Goal: Transaction & Acquisition: Register for event/course

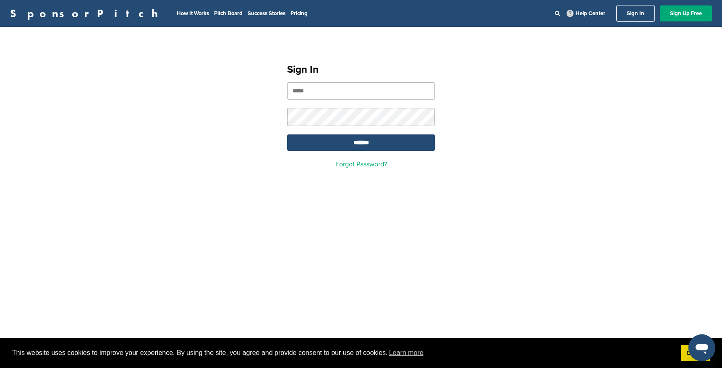
type input "**********"
click at [348, 89] on input "**********" at bounding box center [361, 90] width 148 height 17
click at [684, 13] on link "Sign Up Free" at bounding box center [686, 13] width 52 height 16
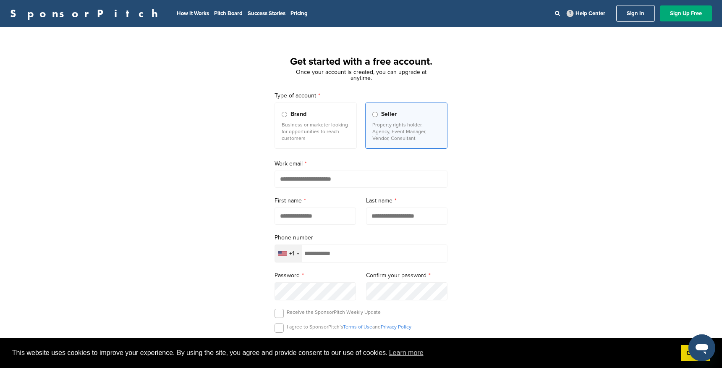
click at [324, 141] on label "Brand Business or marketer looking for opportunities to reach customers" at bounding box center [316, 125] width 82 height 46
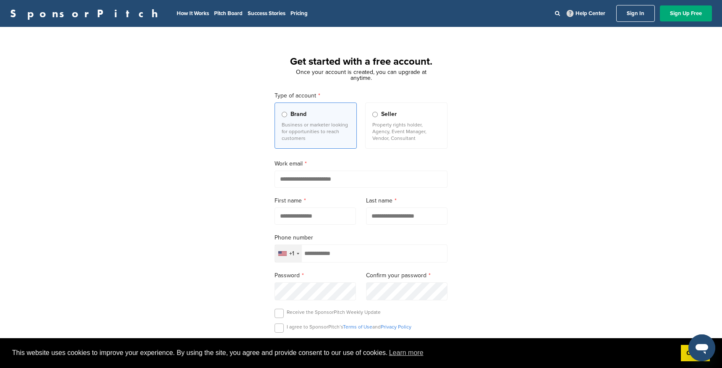
click at [408, 134] on p "Property rights holder, Agency, Event Manager, Vendor, Consultant" at bounding box center [406, 131] width 68 height 20
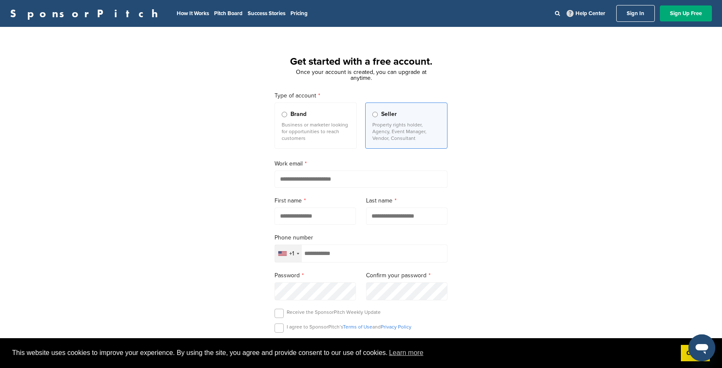
click at [298, 184] on input "email" at bounding box center [361, 178] width 173 height 17
type input "**********"
type input "*********"
type input "**********"
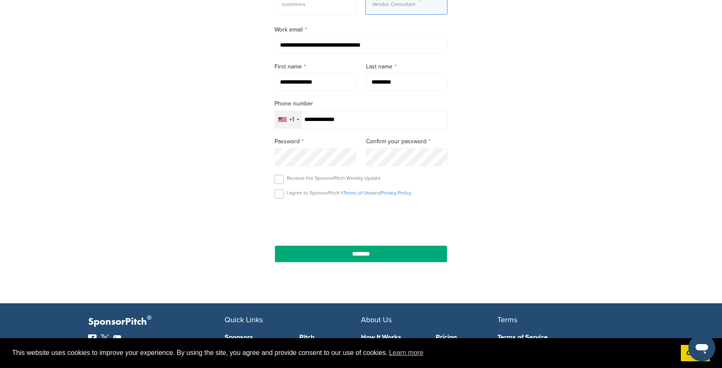
scroll to position [135, 0]
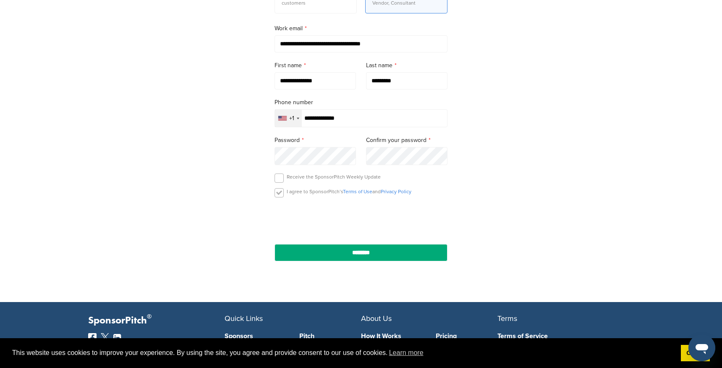
click at [279, 196] on label at bounding box center [279, 192] width 9 height 9
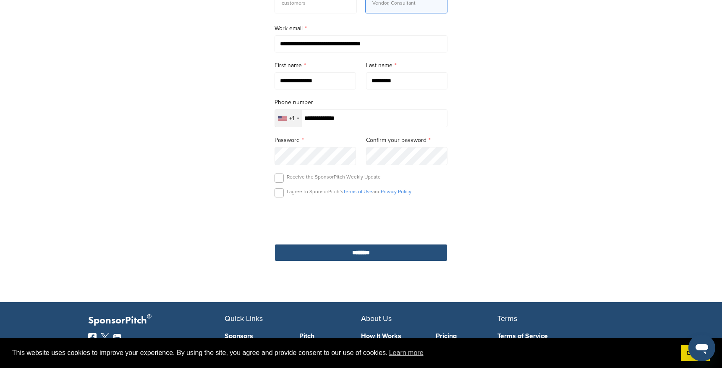
click at [358, 254] on input "********" at bounding box center [361, 252] width 173 height 17
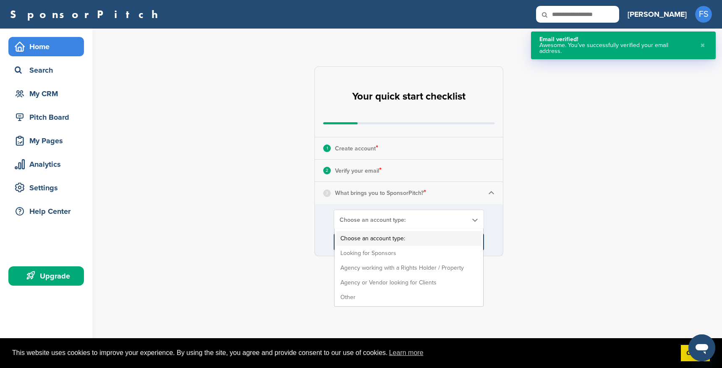
click at [388, 222] on span "Choose an account type:" at bounding box center [404, 219] width 128 height 7
click at [382, 252] on li "Looking for Sponsors" at bounding box center [408, 253] width 145 height 15
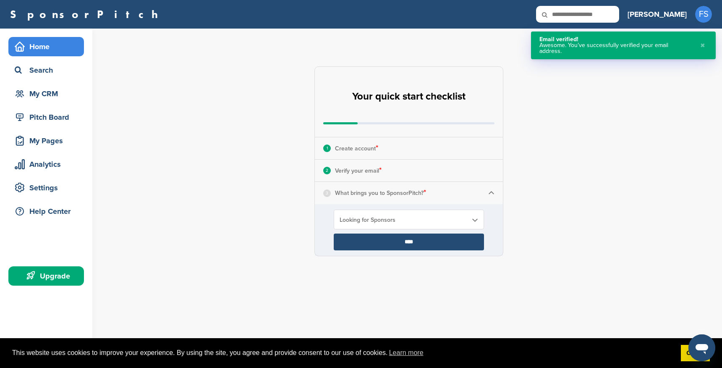
click at [395, 241] on input "****" at bounding box center [409, 241] width 150 height 17
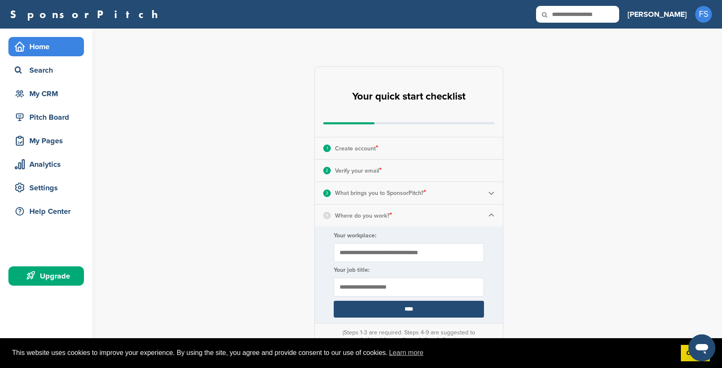
click at [412, 254] on input "Your workplace:" at bounding box center [409, 252] width 150 height 19
type input "**********"
click at [392, 291] on input "text" at bounding box center [409, 286] width 150 height 19
type input "*********"
click at [422, 312] on input "****" at bounding box center [409, 309] width 150 height 17
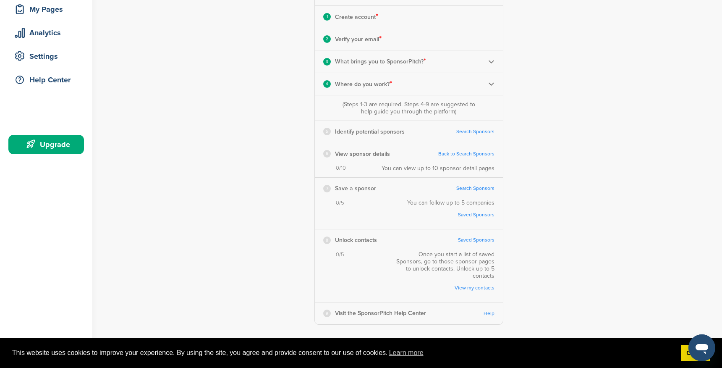
scroll to position [131, 0]
click at [479, 131] on link "Search Sponsors" at bounding box center [475, 132] width 38 height 6
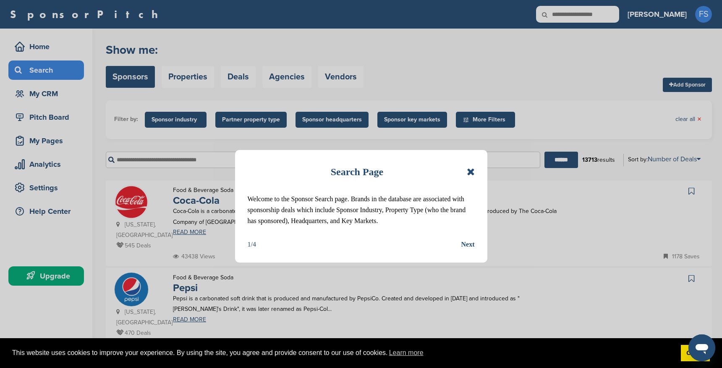
click at [468, 250] on div "Next" at bounding box center [467, 244] width 13 height 11
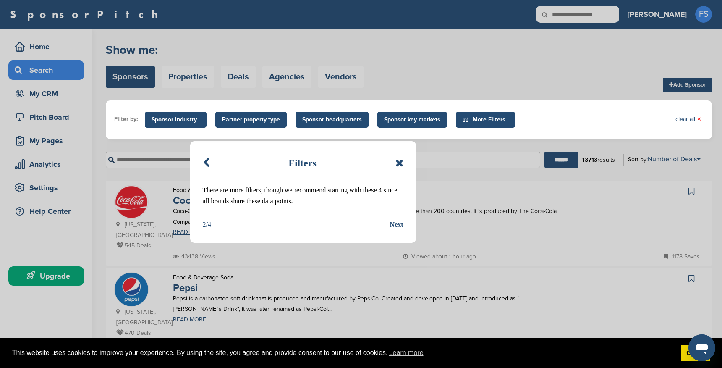
click at [399, 222] on div "Next" at bounding box center [396, 224] width 13 height 11
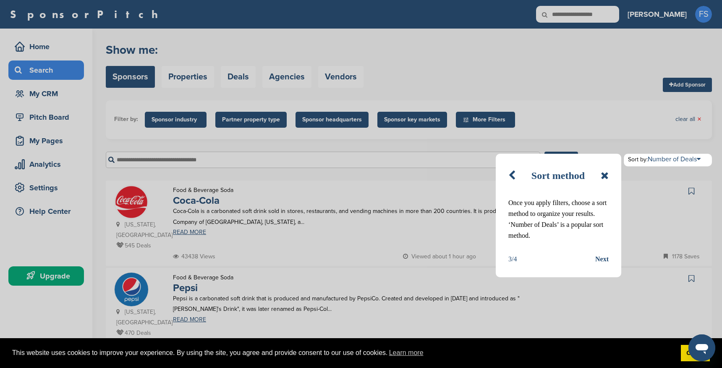
click at [595, 254] on div "Next" at bounding box center [601, 259] width 13 height 11
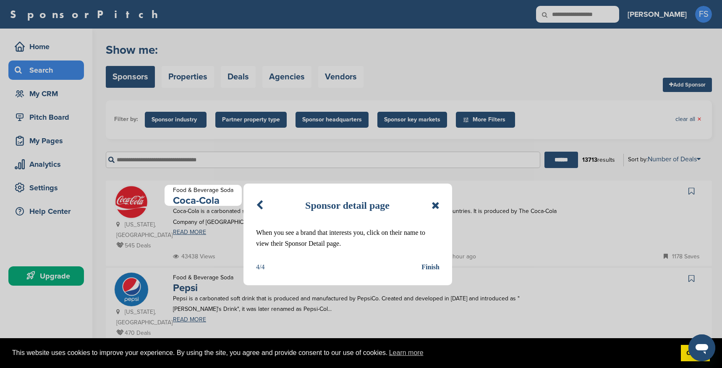
click at [429, 267] on div "Finish" at bounding box center [430, 267] width 18 height 11
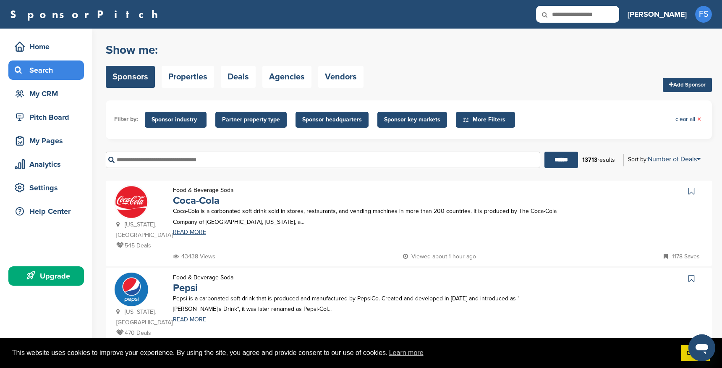
click at [285, 281] on div "Food & Beverage Soda Pepsi Pepsi is a carbonated soft drink that is produced an…" at bounding box center [367, 305] width 404 height 66
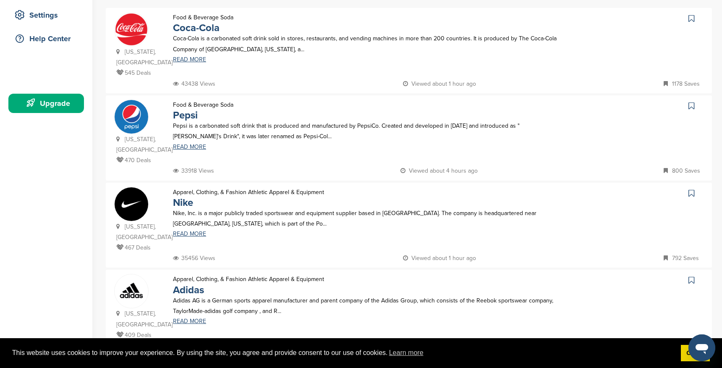
scroll to position [196, 0]
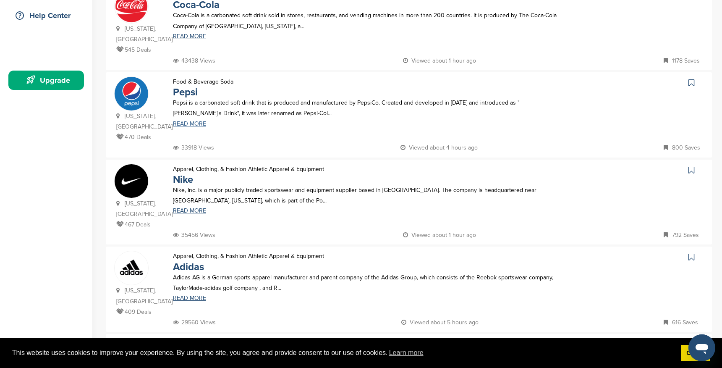
click at [189, 121] on link "READ MORE" at bounding box center [366, 124] width 387 height 6
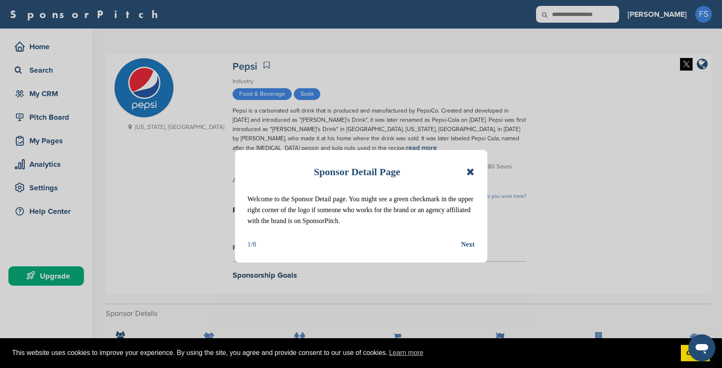
click at [468, 245] on div "Next" at bounding box center [467, 244] width 13 height 11
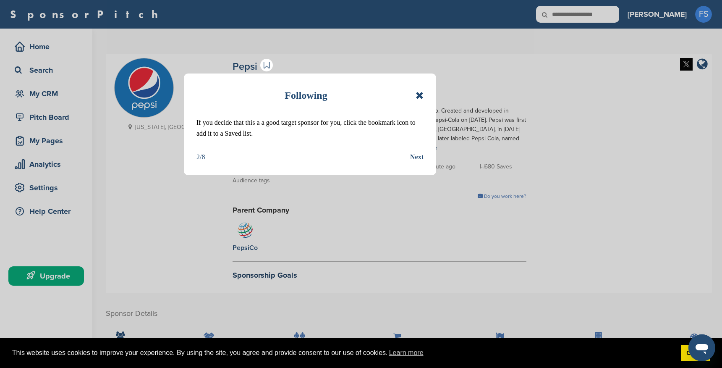
click at [415, 156] on div "Next" at bounding box center [416, 157] width 13 height 11
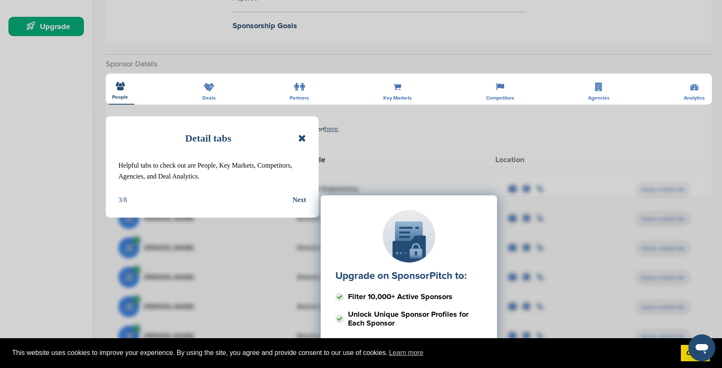
scroll to position [253, 0]
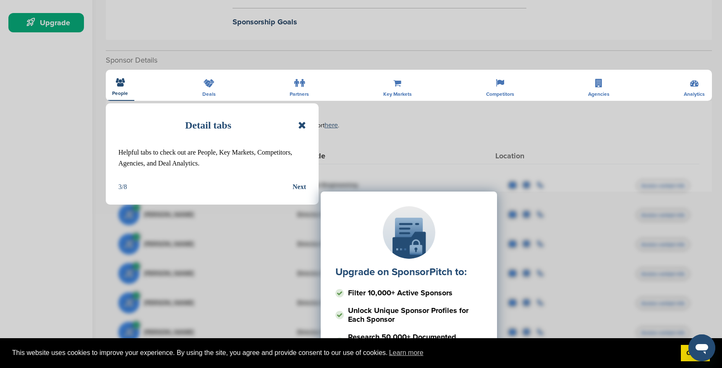
click at [303, 125] on icon at bounding box center [302, 125] width 8 height 10
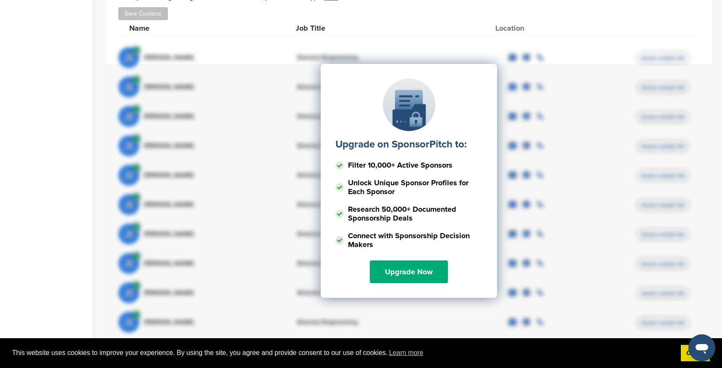
scroll to position [382, 0]
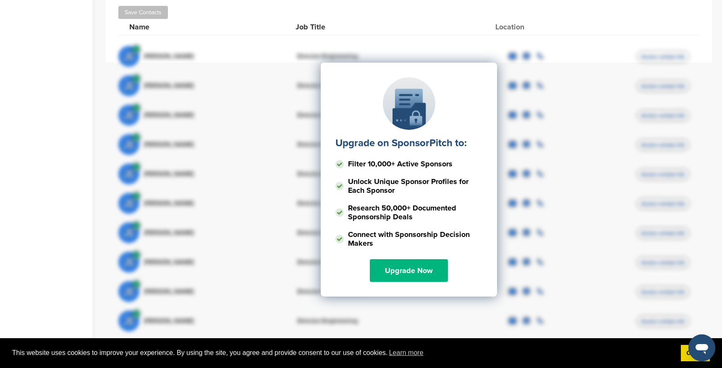
click at [417, 274] on link "Upgrade Now" at bounding box center [409, 270] width 78 height 23
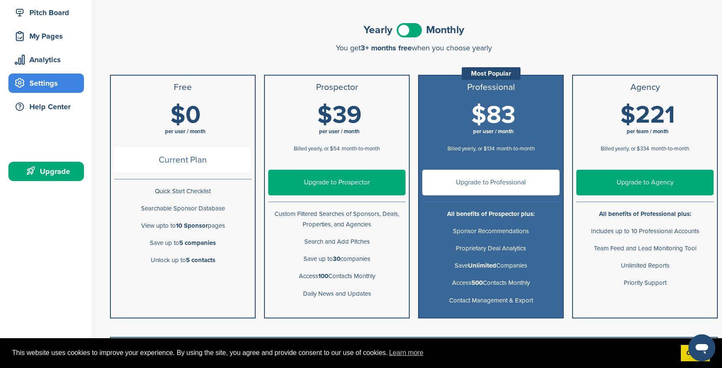
scroll to position [101, 0]
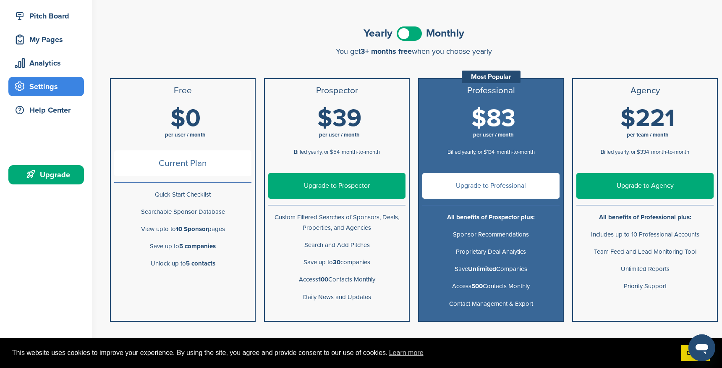
click at [411, 32] on span at bounding box center [409, 33] width 25 height 14
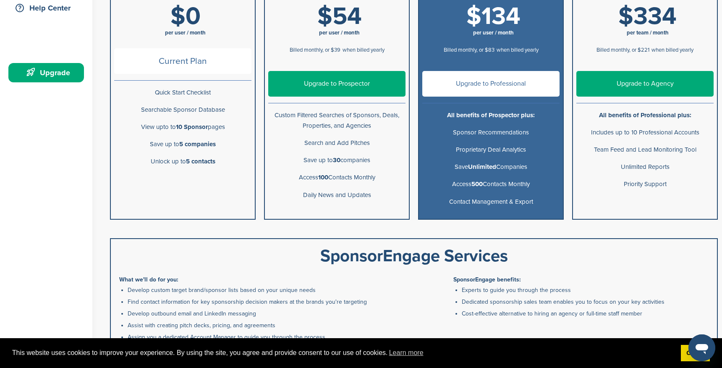
scroll to position [0, 0]
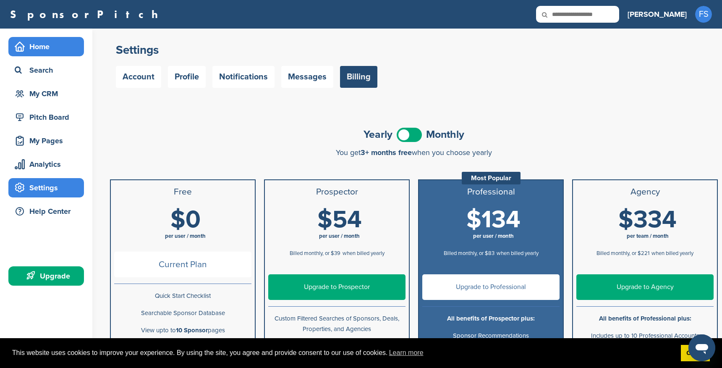
click at [39, 47] on div "Home" at bounding box center [48, 46] width 71 height 15
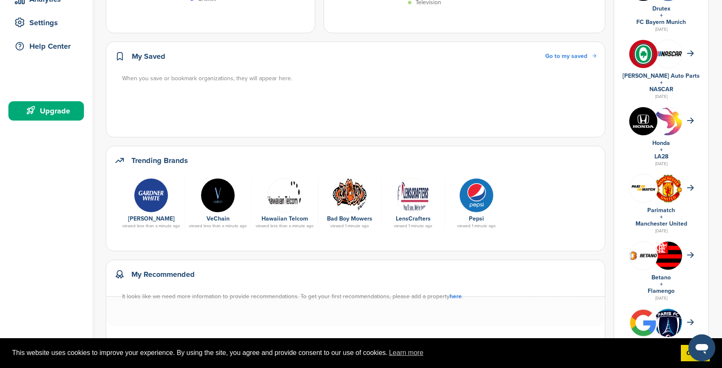
scroll to position [166, 0]
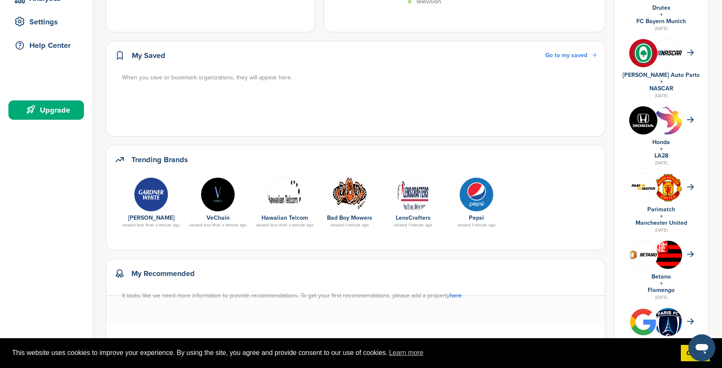
click at [485, 202] on div at bounding box center [476, 194] width 55 height 34
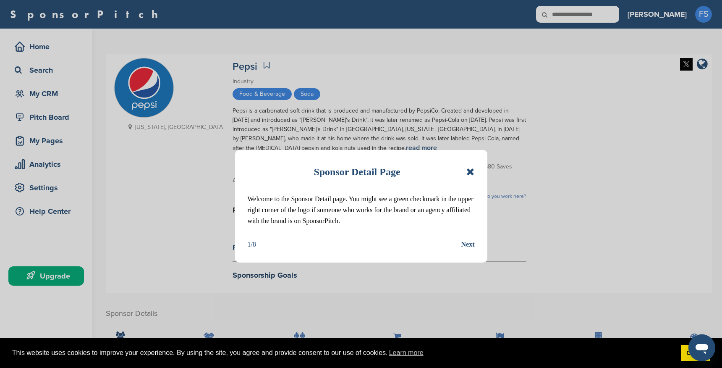
click at [470, 241] on div "Next" at bounding box center [467, 244] width 13 height 11
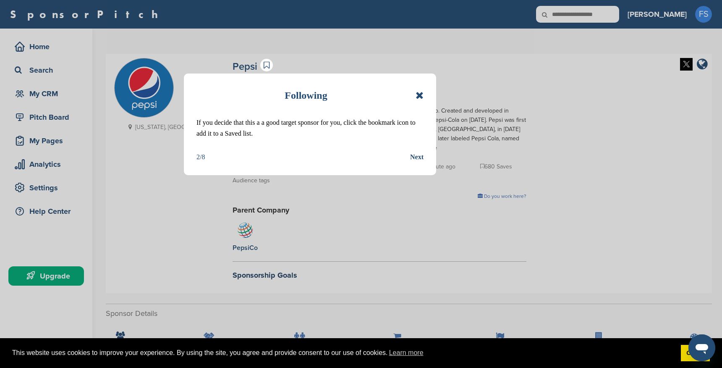
click at [414, 157] on div "Next" at bounding box center [416, 157] width 13 height 11
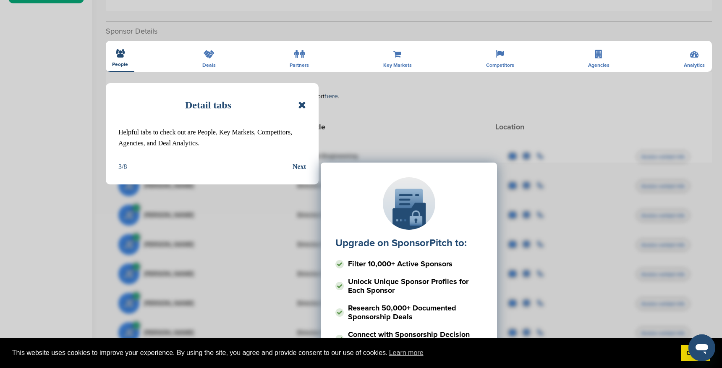
scroll to position [293, 0]
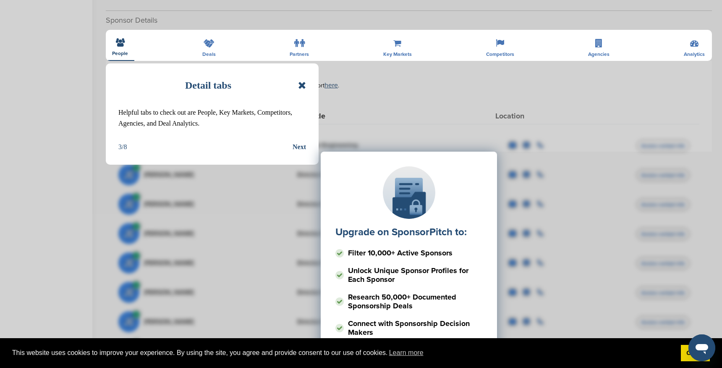
click at [302, 82] on icon at bounding box center [302, 85] width 8 height 10
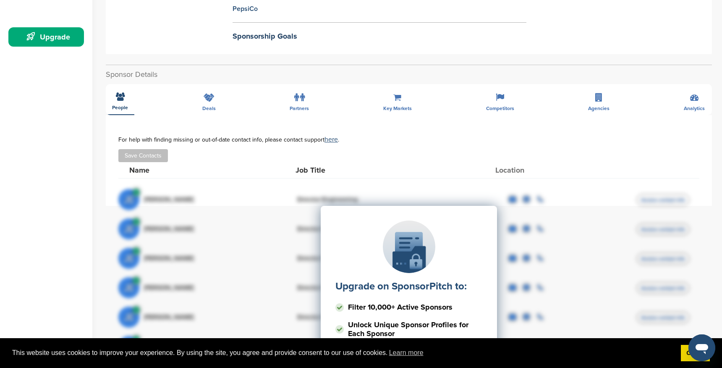
scroll to position [231, 0]
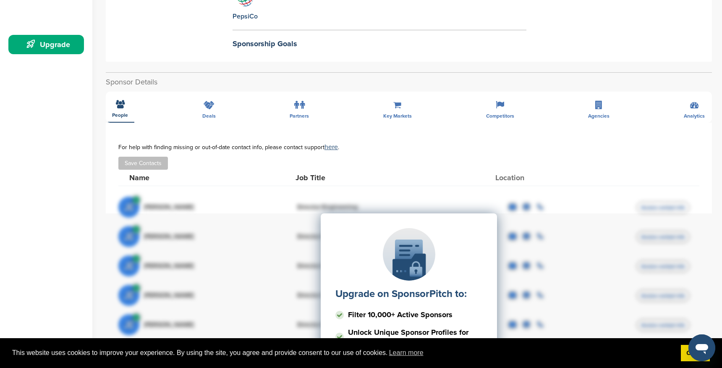
click at [211, 110] on div "**********" at bounding box center [409, 265] width 606 height 386
click at [207, 105] on div "**********" at bounding box center [409, 265] width 606 height 386
click at [213, 115] on div "**********" at bounding box center [409, 265] width 606 height 386
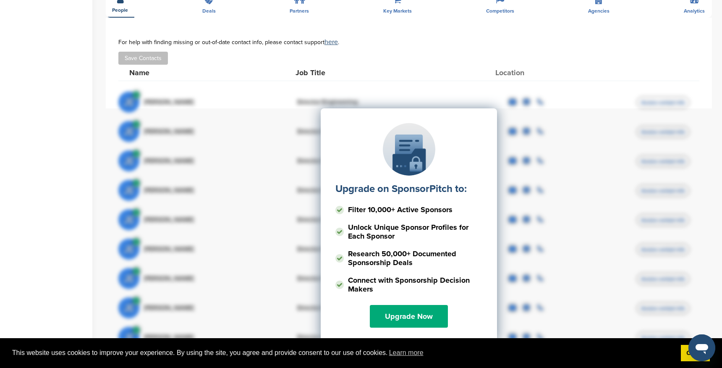
scroll to position [0, 0]
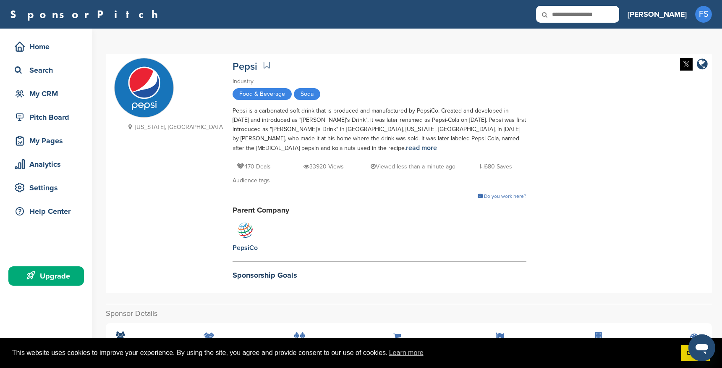
click at [233, 275] on h2 "Sponsorship Goals" at bounding box center [380, 275] width 294 height 11
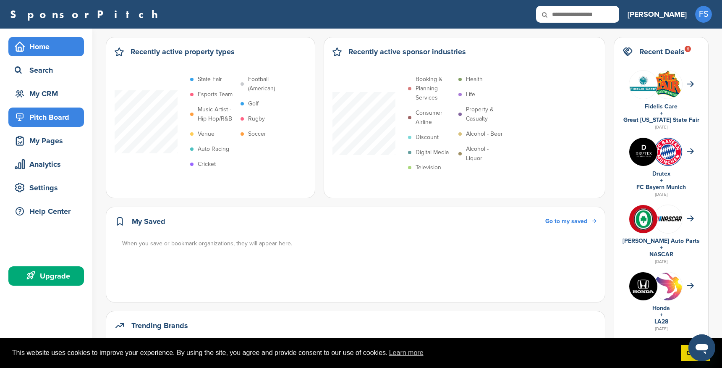
click at [59, 115] on div "Pitch Board" at bounding box center [48, 117] width 71 height 15
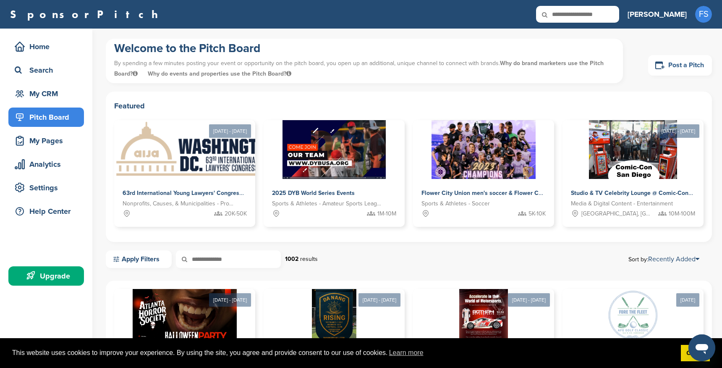
click at [689, 65] on link "Post a Pitch" at bounding box center [680, 65] width 64 height 21
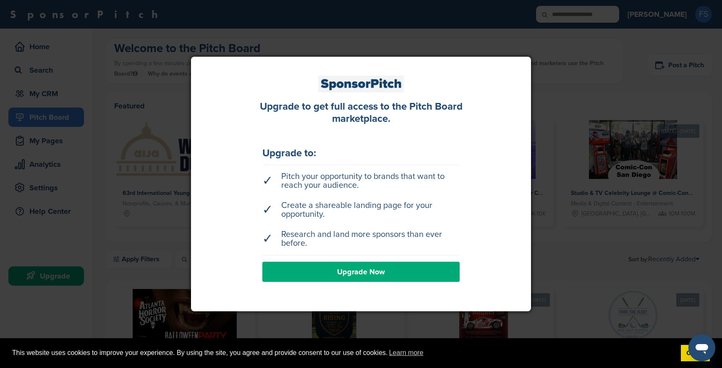
click at [578, 57] on div at bounding box center [361, 184] width 722 height 368
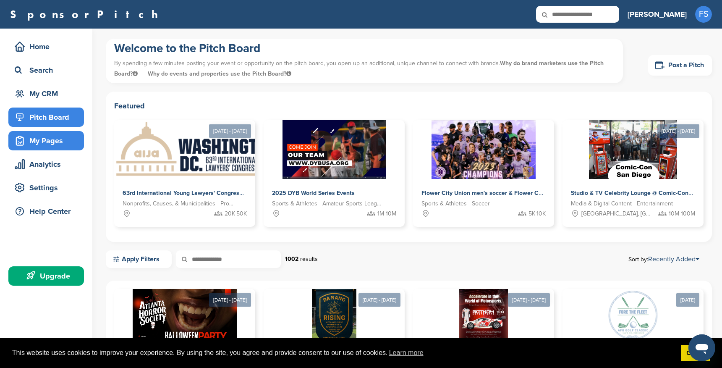
click at [53, 147] on div "My Pages" at bounding box center [48, 140] width 71 height 15
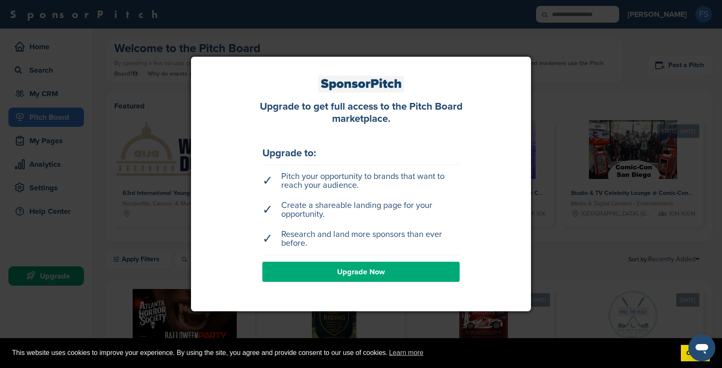
click at [95, 94] on div at bounding box center [361, 184] width 722 height 368
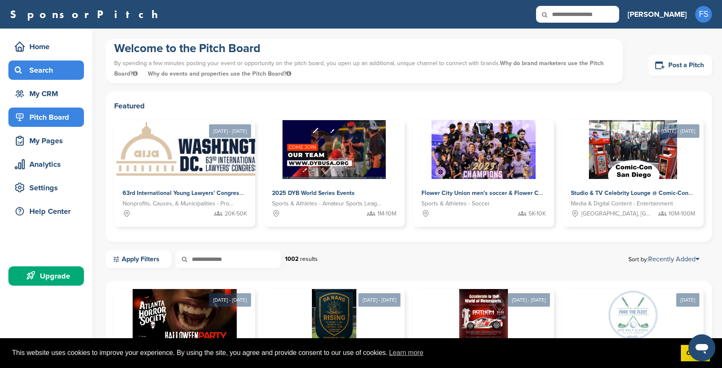
click at [52, 69] on div "Search" at bounding box center [48, 70] width 71 height 15
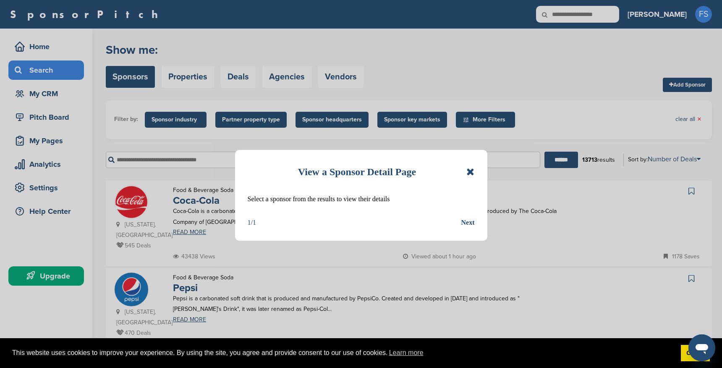
click at [471, 173] on icon at bounding box center [470, 172] width 8 height 10
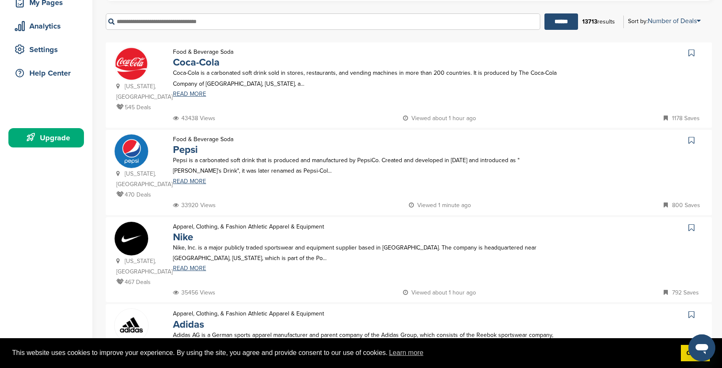
scroll to position [139, 0]
click at [189, 93] on link "READ MORE" at bounding box center [366, 94] width 387 height 6
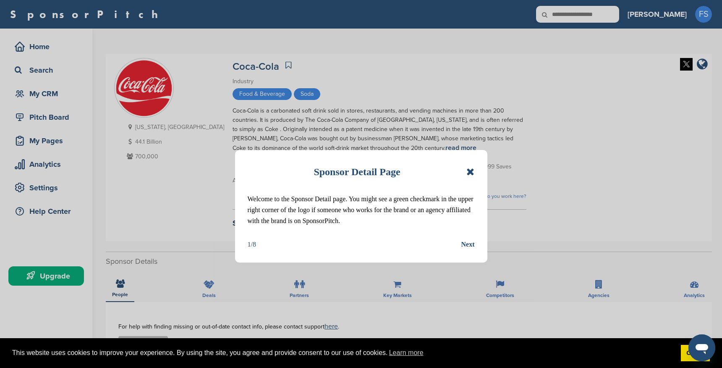
click at [471, 171] on icon at bounding box center [470, 172] width 8 height 10
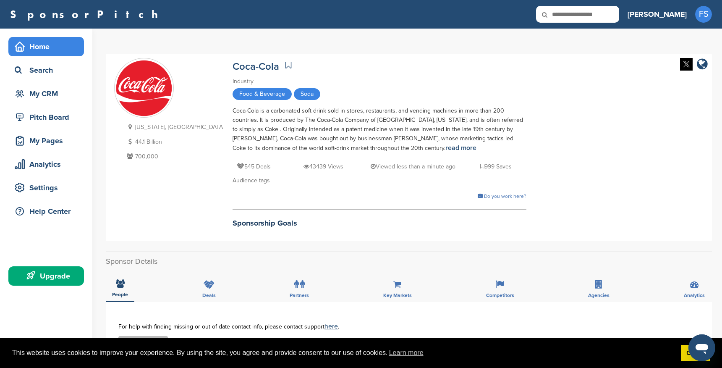
click at [37, 50] on div "Home" at bounding box center [48, 46] width 71 height 15
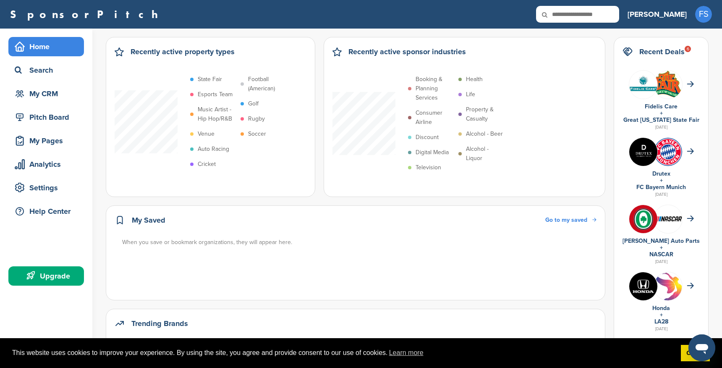
click at [560, 9] on icon at bounding box center [550, 15] width 29 height 18
click at [561, 16] on icon at bounding box center [550, 15] width 29 height 18
click at [545, 13] on icon at bounding box center [550, 15] width 29 height 18
click at [29, 68] on div "Search" at bounding box center [48, 70] width 71 height 15
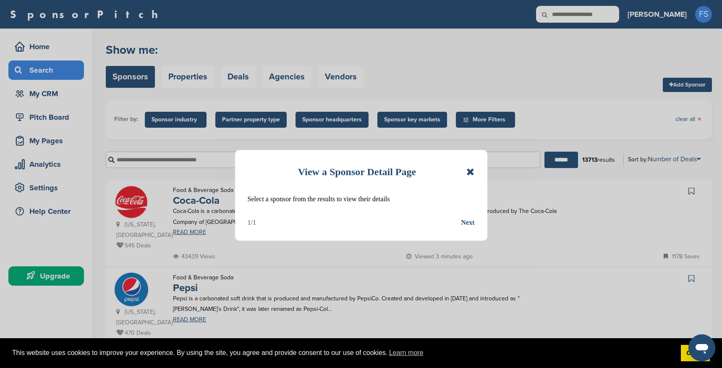
click at [473, 171] on icon at bounding box center [470, 172] width 8 height 10
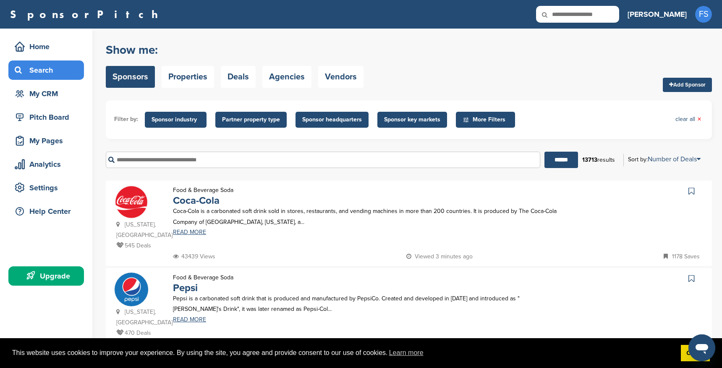
click at [296, 165] on input "text" at bounding box center [323, 160] width 435 height 16
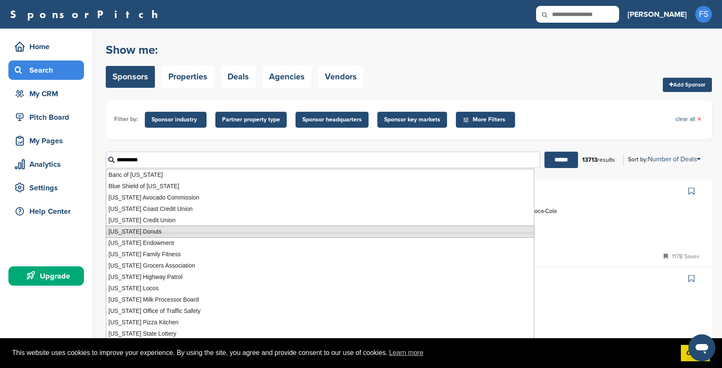
click at [227, 234] on li "California Donuts" at bounding box center [320, 231] width 429 height 12
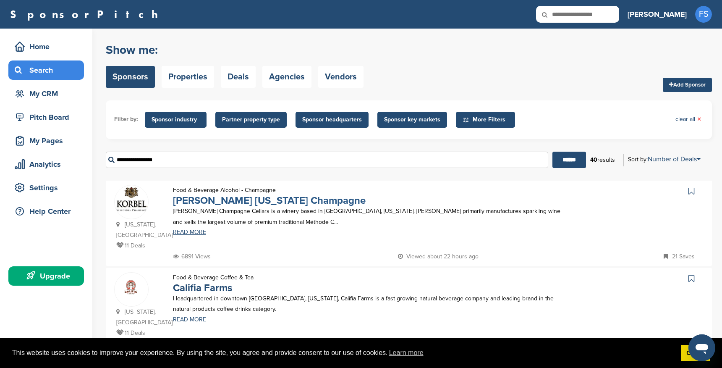
type input "**********"
click at [269, 204] on link "Korbel California Champagne" at bounding box center [269, 200] width 193 height 12
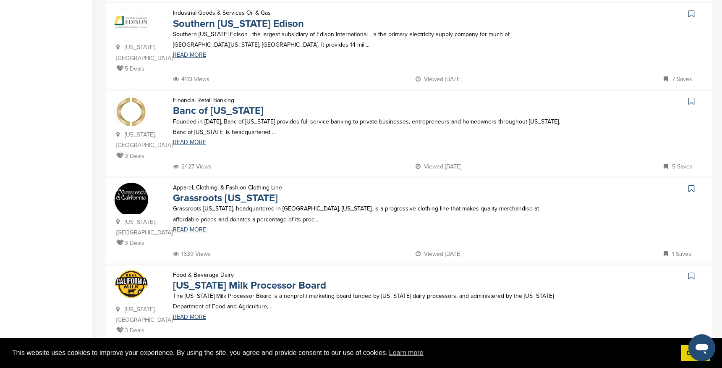
scroll to position [440, 0]
click at [238, 199] on link "Grassroots [US_STATE]" at bounding box center [225, 197] width 105 height 12
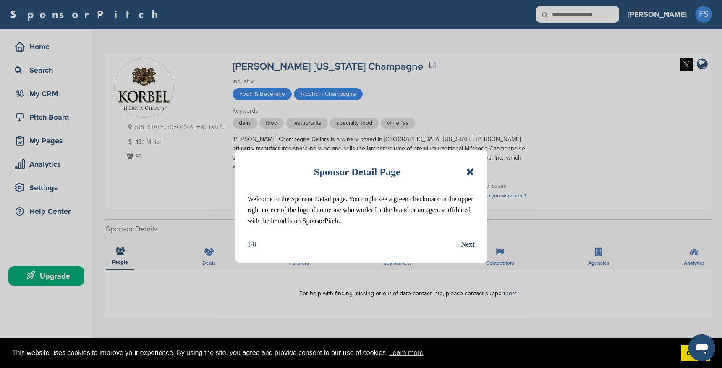
click at [466, 170] on div "Sponsor Detail Page" at bounding box center [361, 171] width 227 height 18
click at [469, 172] on icon at bounding box center [470, 172] width 8 height 10
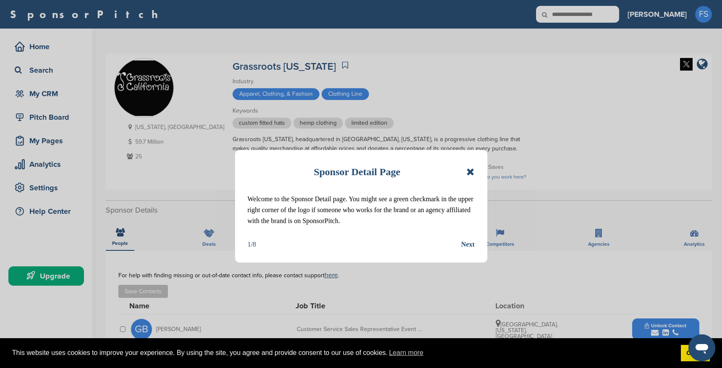
click at [472, 171] on icon at bounding box center [470, 172] width 8 height 10
